Goal: Check status: Check status

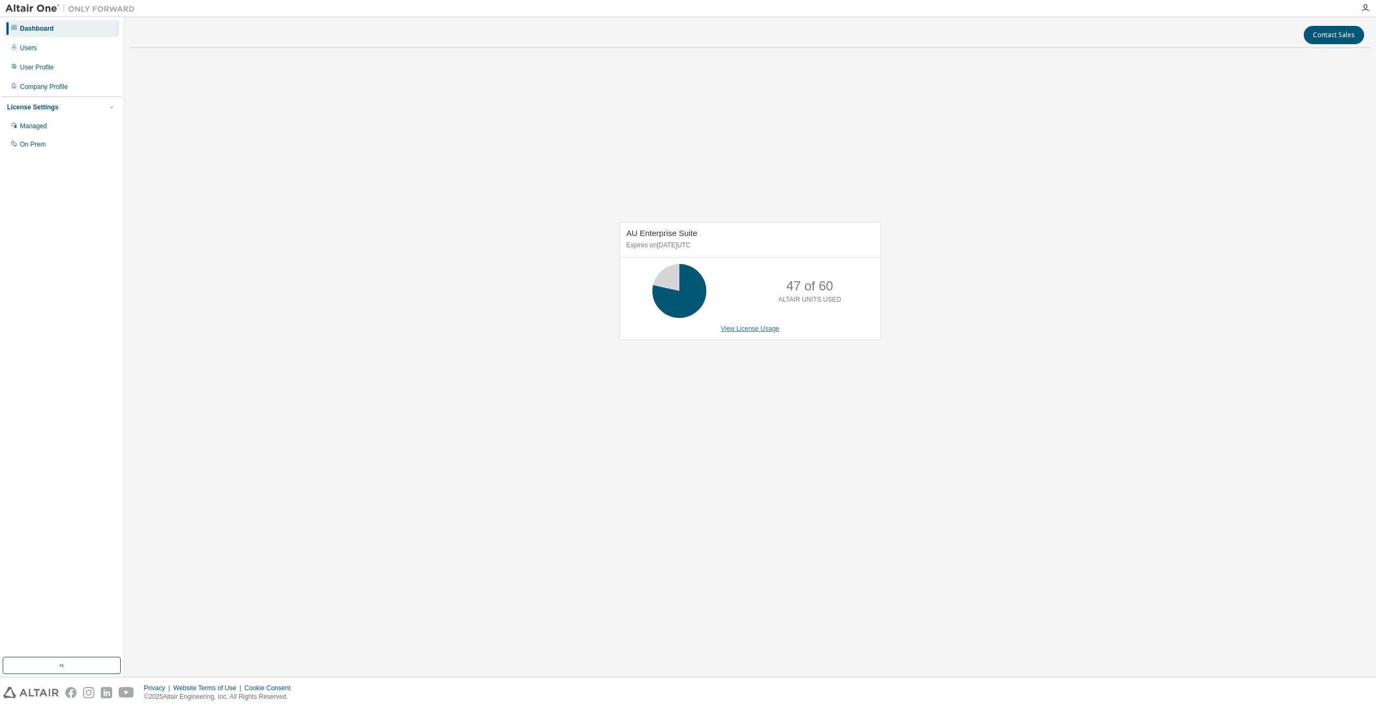
click at [745, 332] on link "View License Usage" at bounding box center [750, 329] width 59 height 8
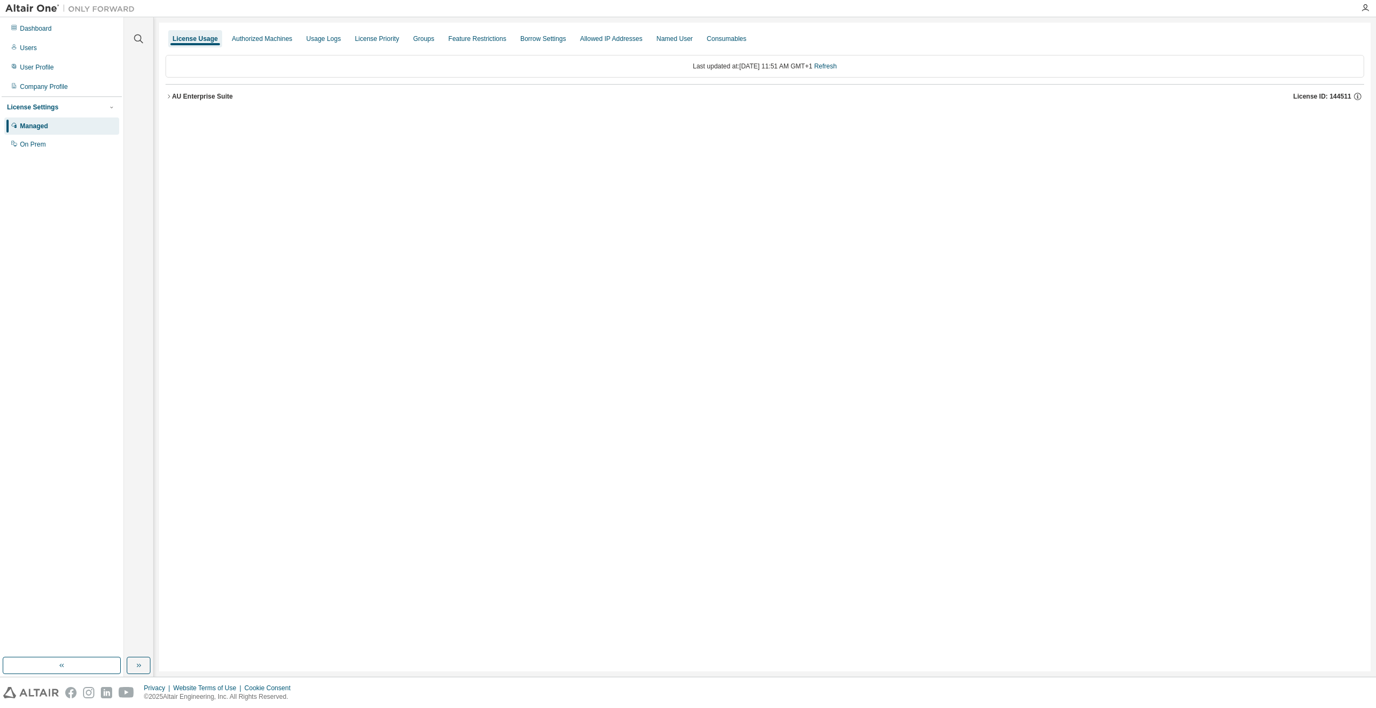
click at [166, 97] on icon "button" at bounding box center [169, 96] width 6 height 6
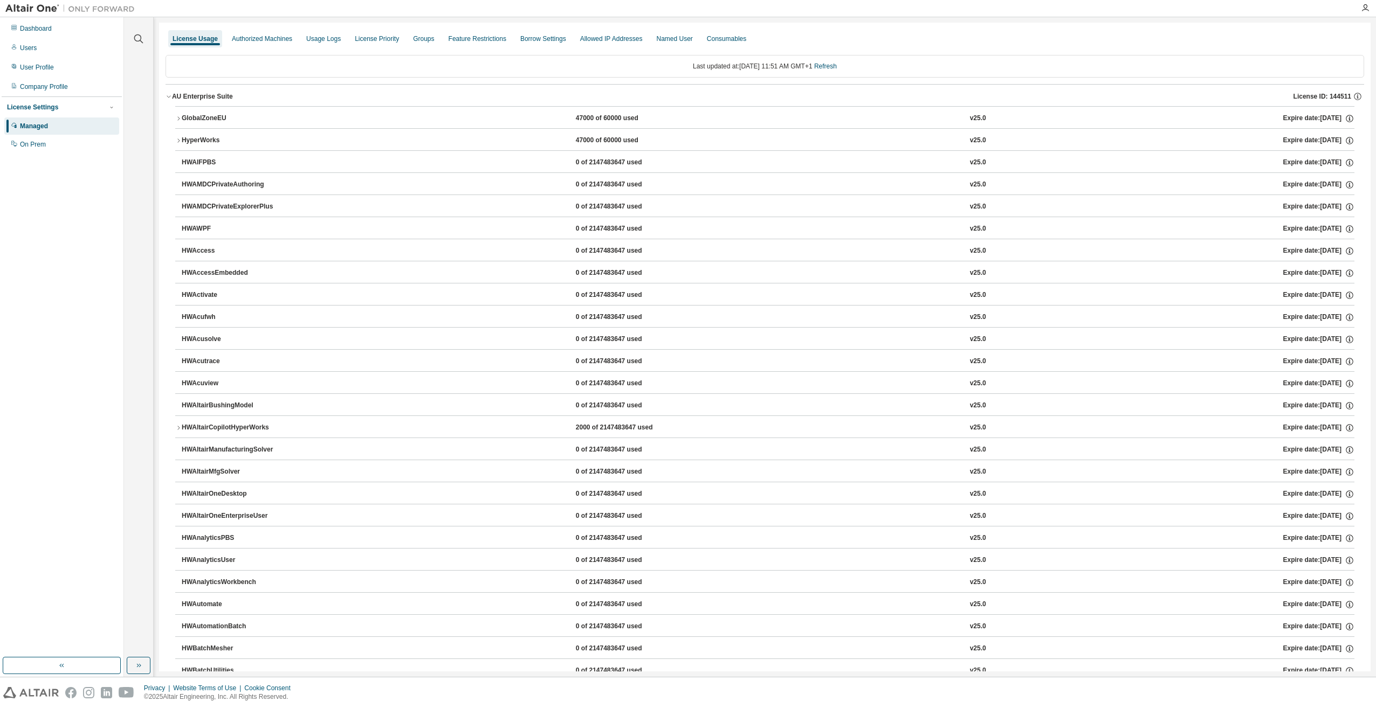
click at [177, 122] on button "GlobalZoneEU 47000 of 60000 used v25.0 Expire date: [DATE]" at bounding box center [764, 119] width 1179 height 24
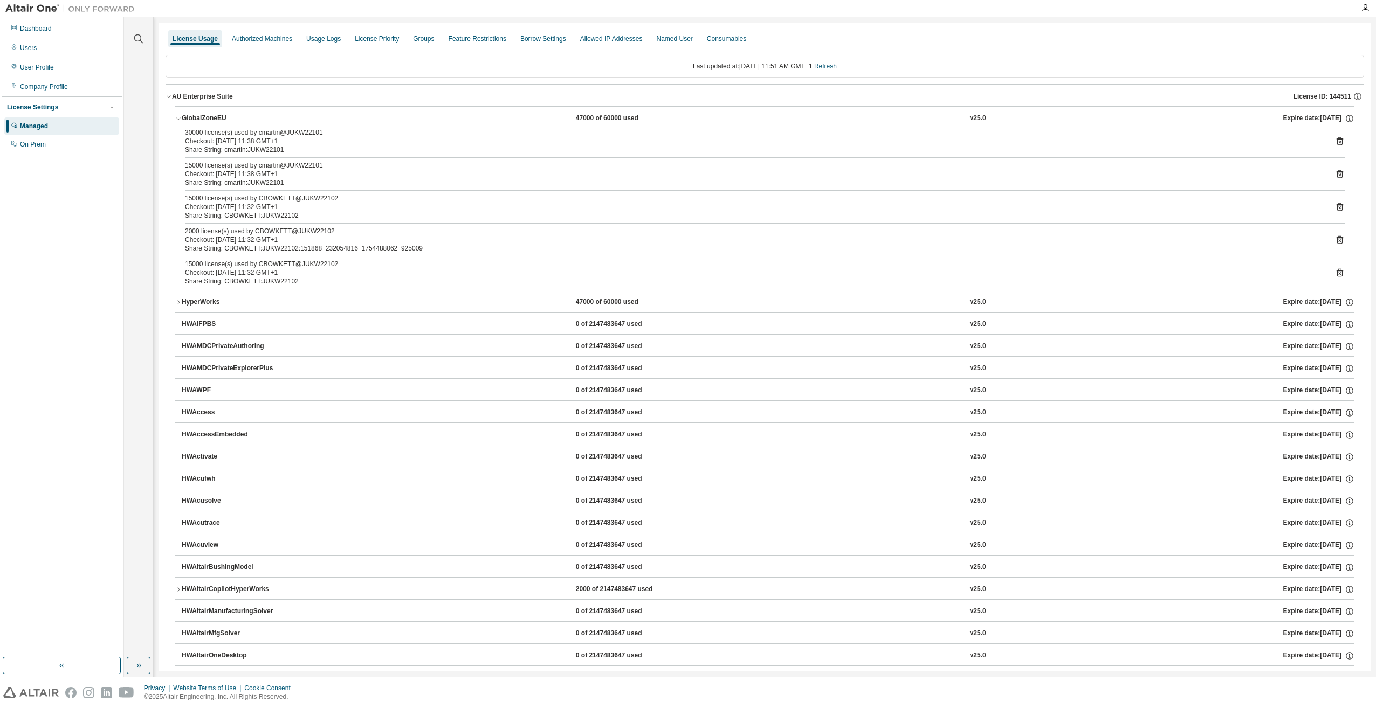
click at [136, 125] on div "Clear all Collapse on share string Yes No Only used licenses Yes No Only my usa…" at bounding box center [139, 337] width 26 height 637
